Goal: Check status: Check status

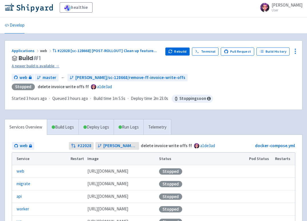
scroll to position [2, 0]
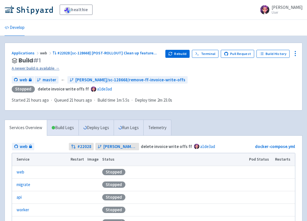
click at [36, 69] on link "A newer build is available →" at bounding box center [86, 68] width 149 height 7
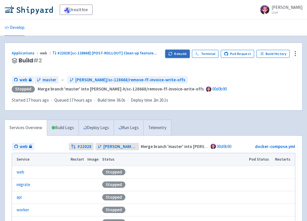
click at [172, 53] on icon "button" at bounding box center [171, 52] width 1 height 1
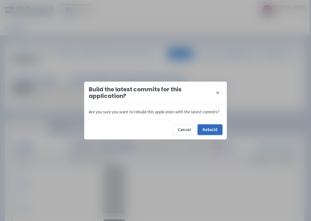
click at [207, 133] on button "Rebuild" at bounding box center [210, 129] width 25 height 10
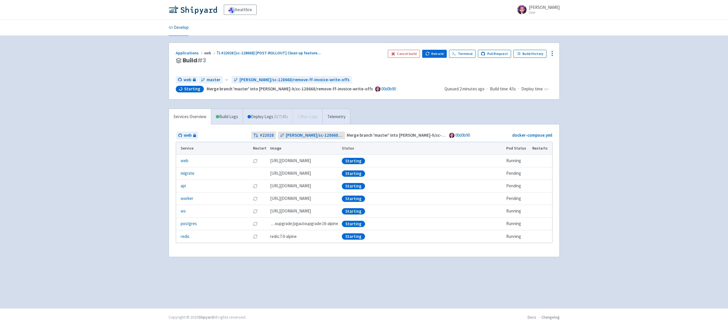
click at [307, 64] on div "Cancel build Rebuild Terminal Pull Request Build History" at bounding box center [470, 61] width 165 height 22
click at [307, 51] on link "Build History" at bounding box center [529, 54] width 33 height 8
